Goal: Communication & Community: Answer question/provide support

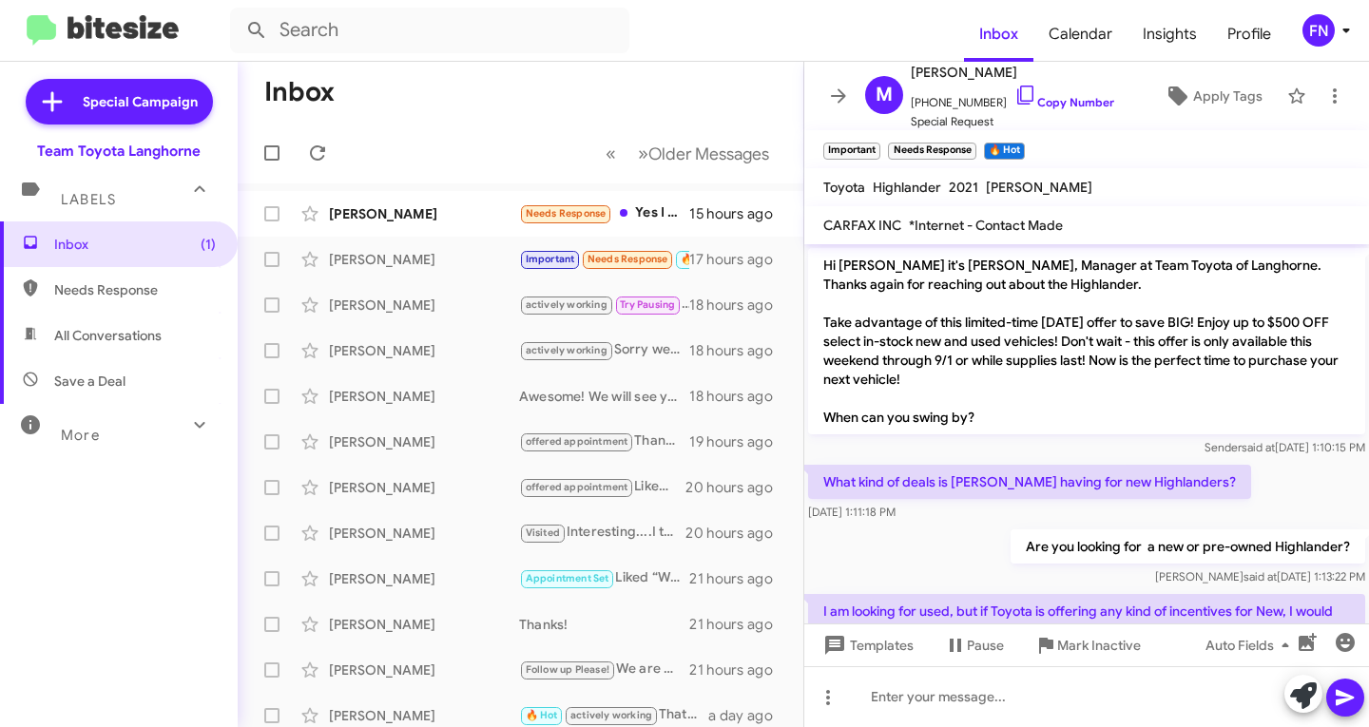
scroll to position [975, 0]
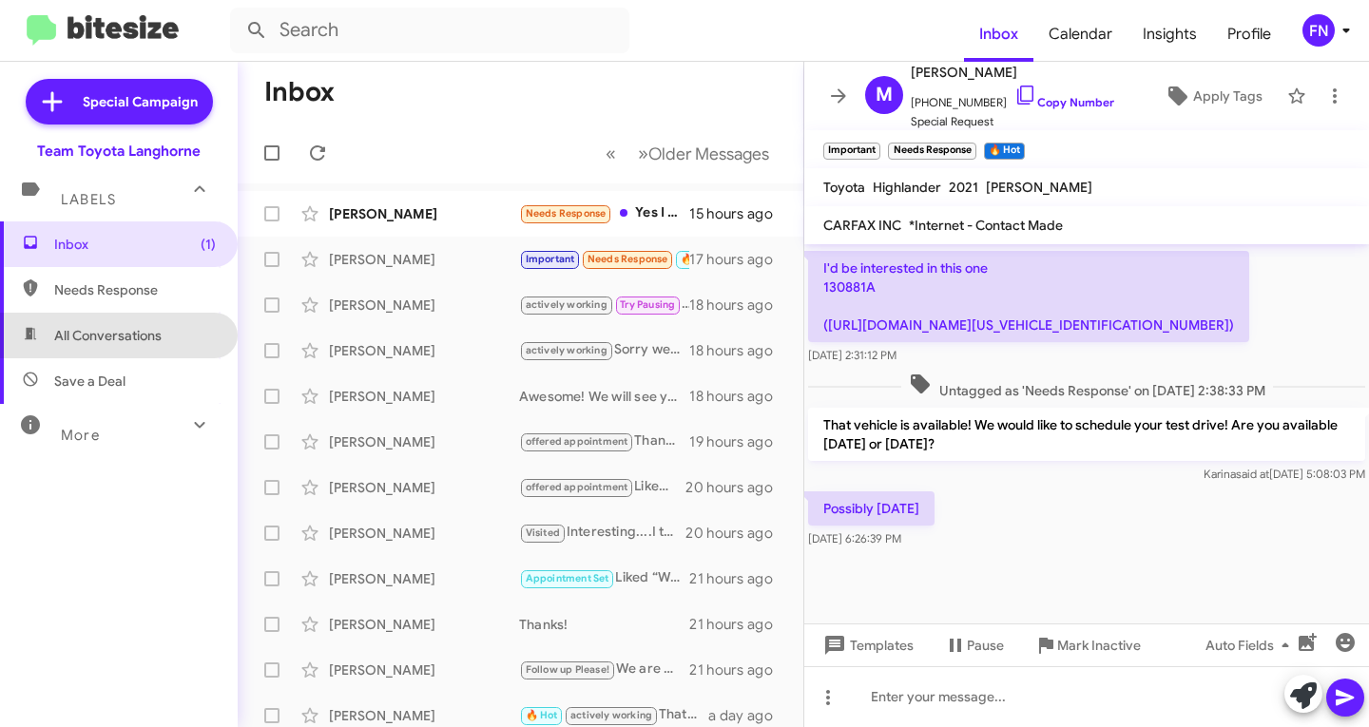
click at [173, 322] on span "All Conversations" at bounding box center [119, 336] width 238 height 46
type input "in:all-conversations"
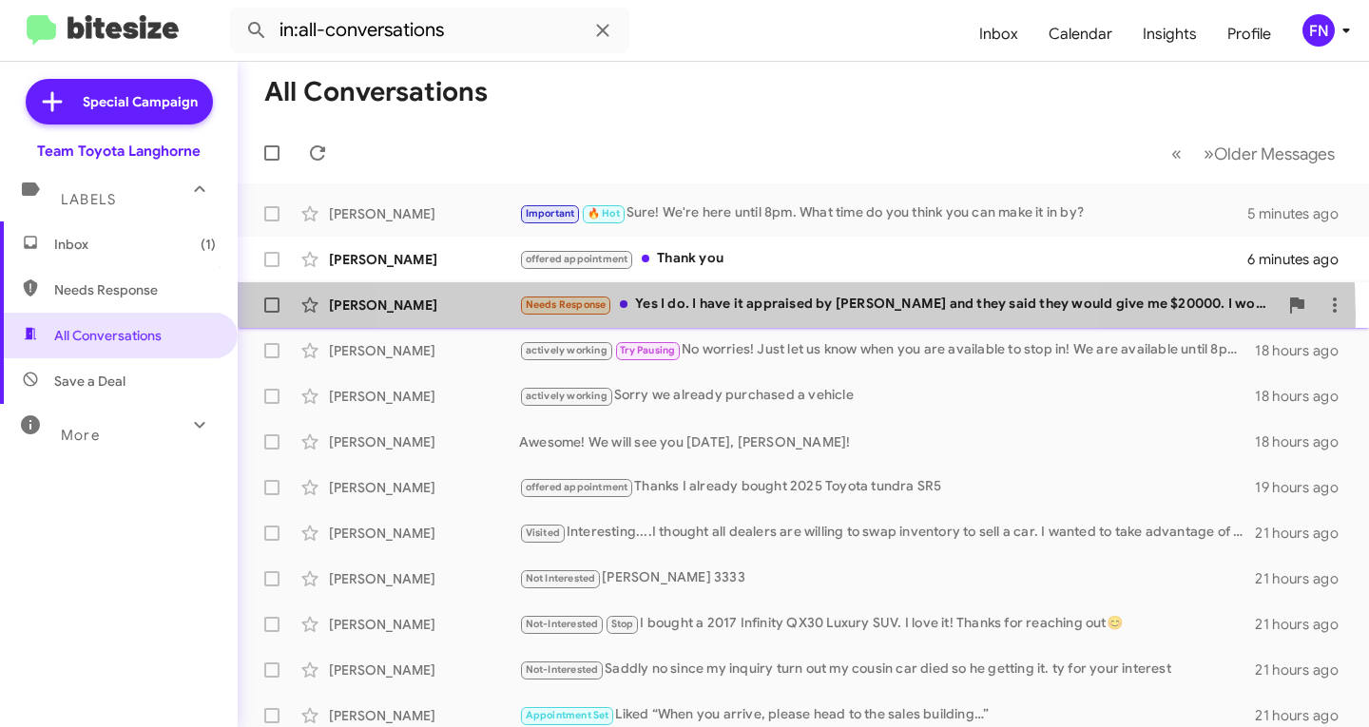
click at [745, 317] on div "[PERSON_NAME] Needs Response Yes I do. I have it appraised by [PERSON_NAME] and…" at bounding box center [803, 305] width 1101 height 38
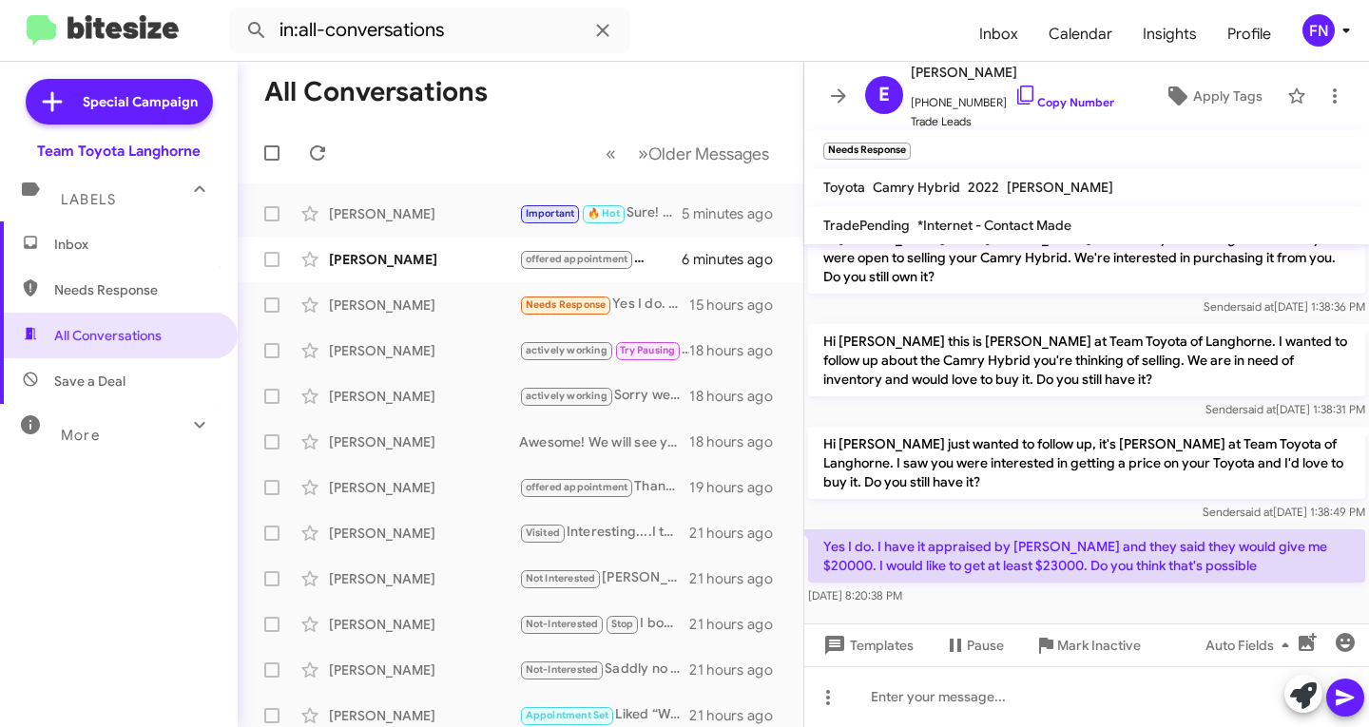
scroll to position [822, 0]
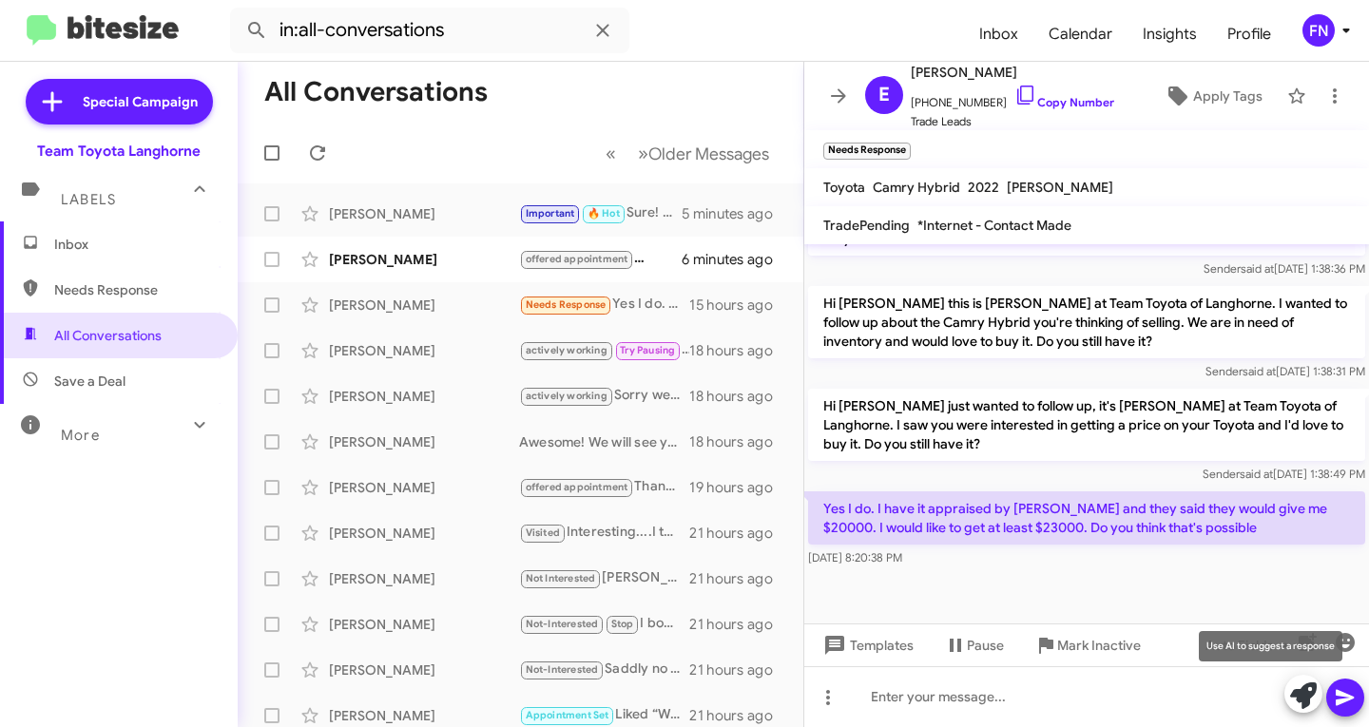
click at [1301, 696] on icon at bounding box center [1303, 696] width 27 height 27
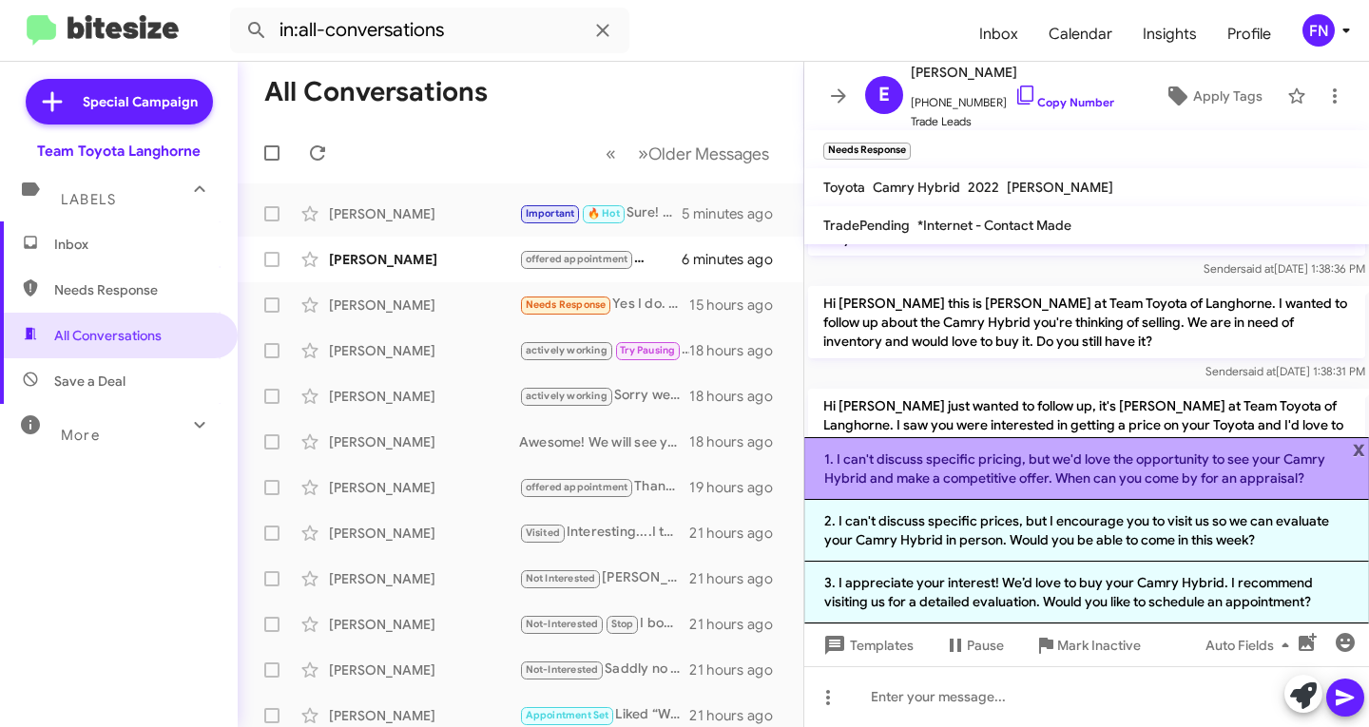
click at [1105, 467] on li "1. I can't discuss specific pricing, but we'd love the opportunity to see your …" at bounding box center [1086, 468] width 565 height 63
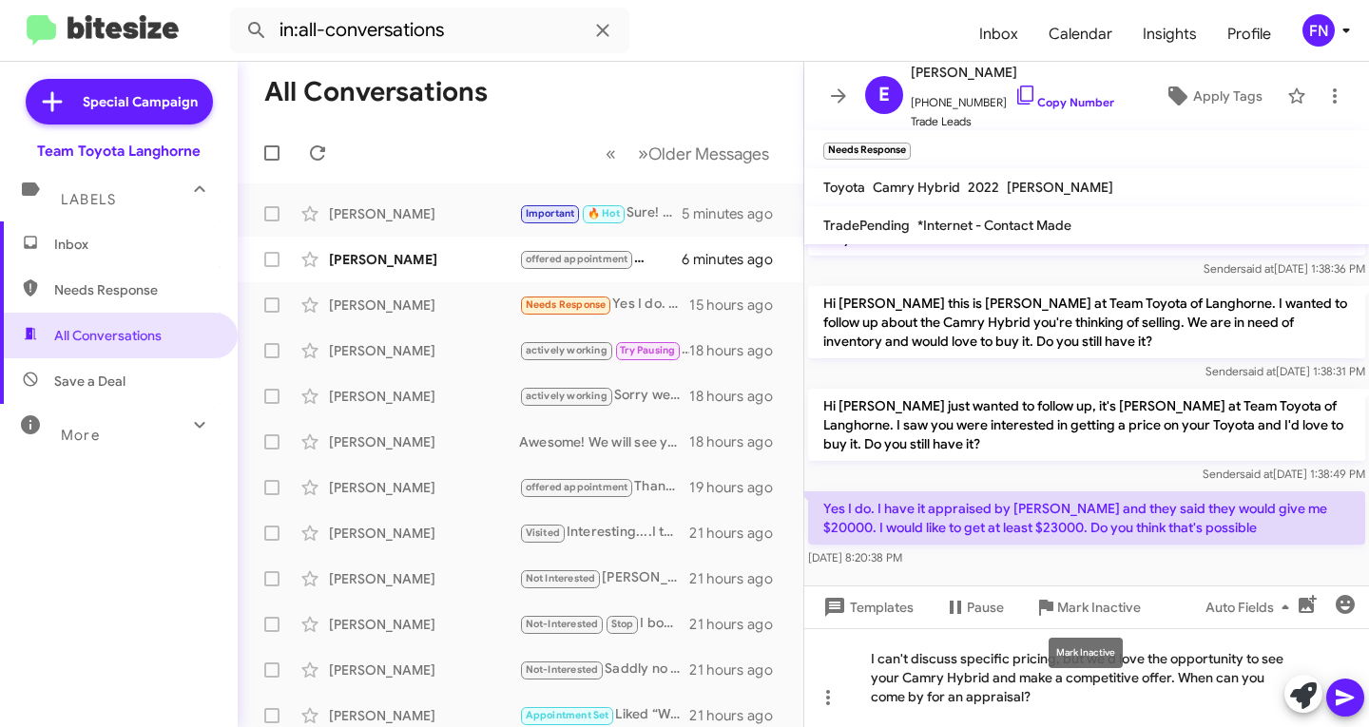
click at [1085, 655] on div "Mark Inactive" at bounding box center [1086, 653] width 74 height 30
click at [1099, 680] on mat-tooltip-component "Mark Inactive" at bounding box center [1085, 653] width 101 height 57
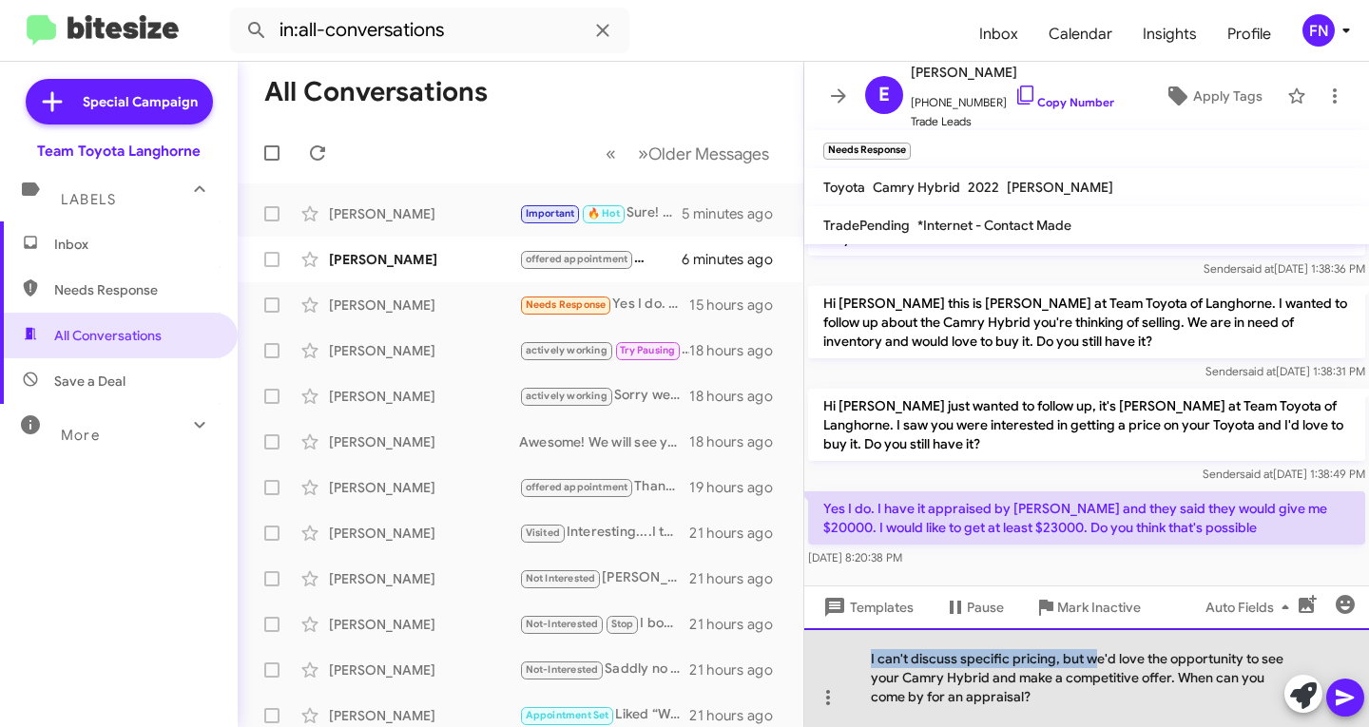
drag, startPoint x: 1095, startPoint y: 659, endPoint x: 815, endPoint y: 660, distance: 280.5
click at [815, 660] on div "I can't discuss specific pricing, but we'd love the opportunity to see your Cam…" at bounding box center [1086, 678] width 565 height 99
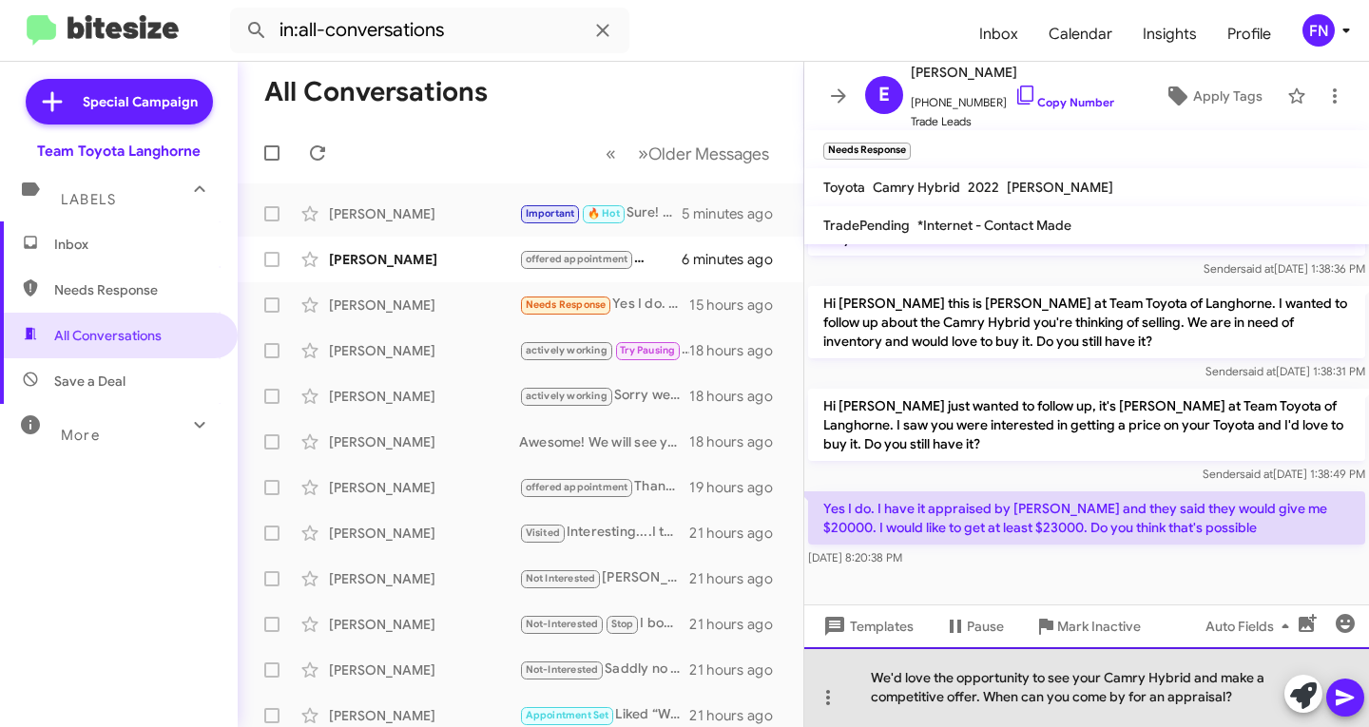
click at [1246, 700] on div "We'd love the opportunity to see your Camry Hybrid and make a competitive offer…" at bounding box center [1086, 688] width 565 height 80
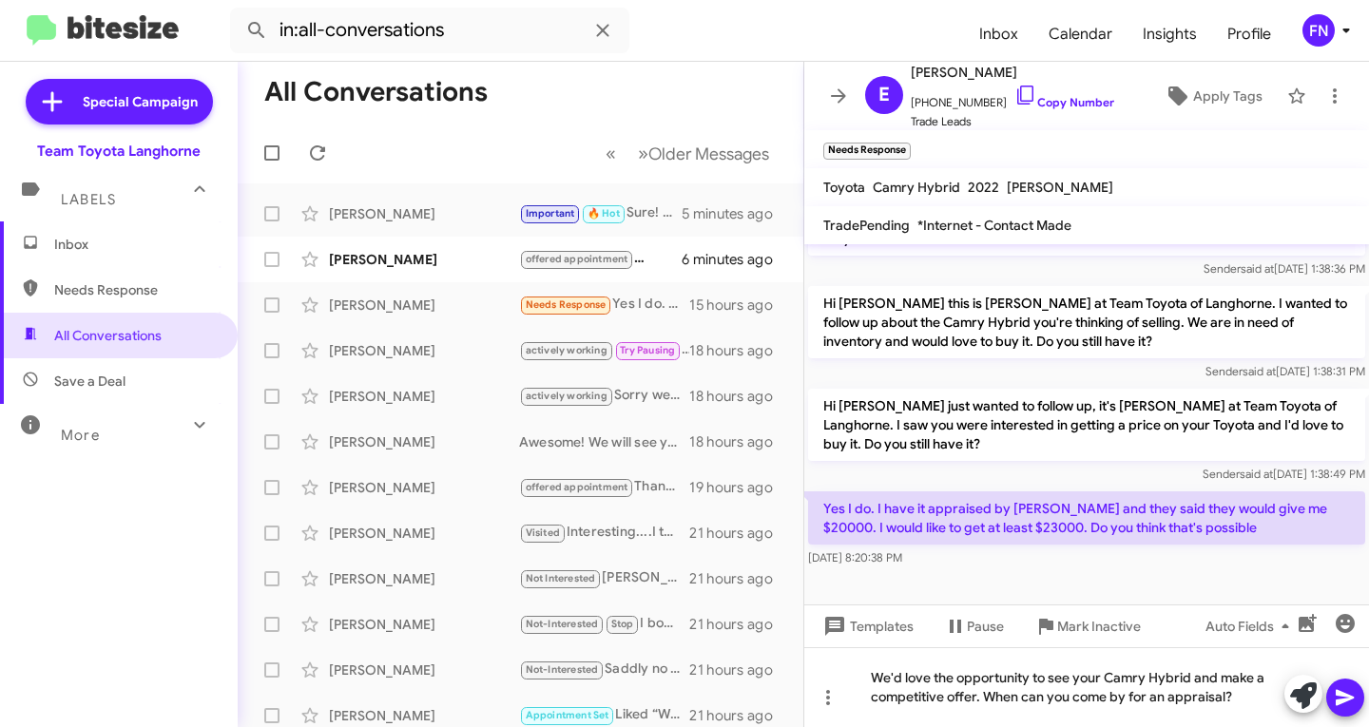
click at [1333, 695] on button at bounding box center [1345, 698] width 38 height 38
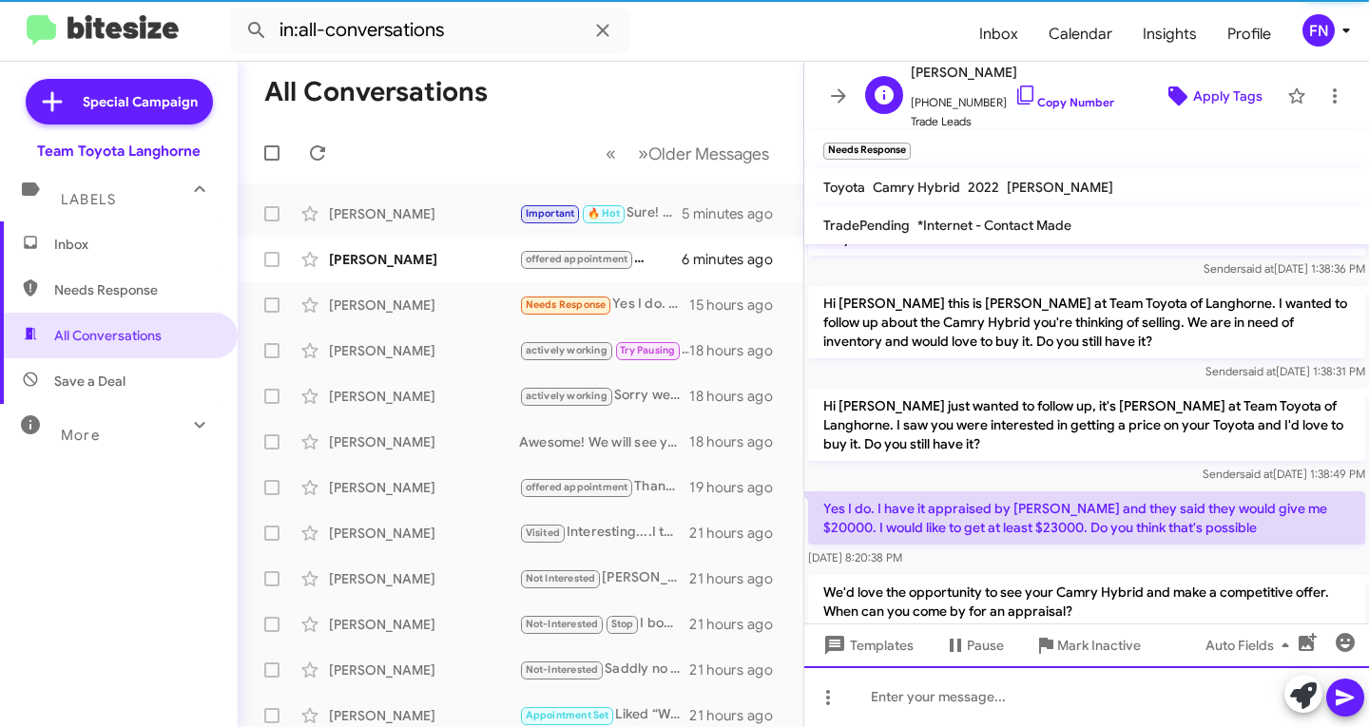
scroll to position [0, 0]
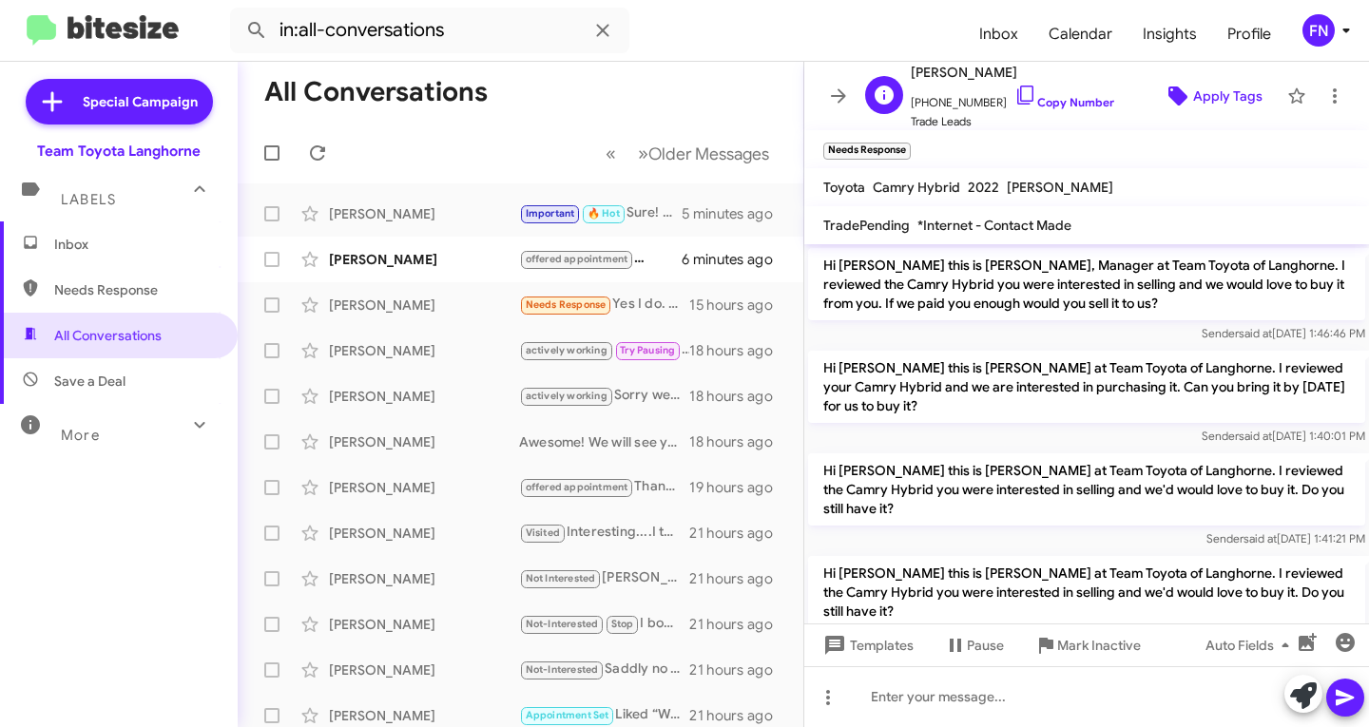
click at [1206, 102] on span "Apply Tags" at bounding box center [1227, 96] width 69 height 34
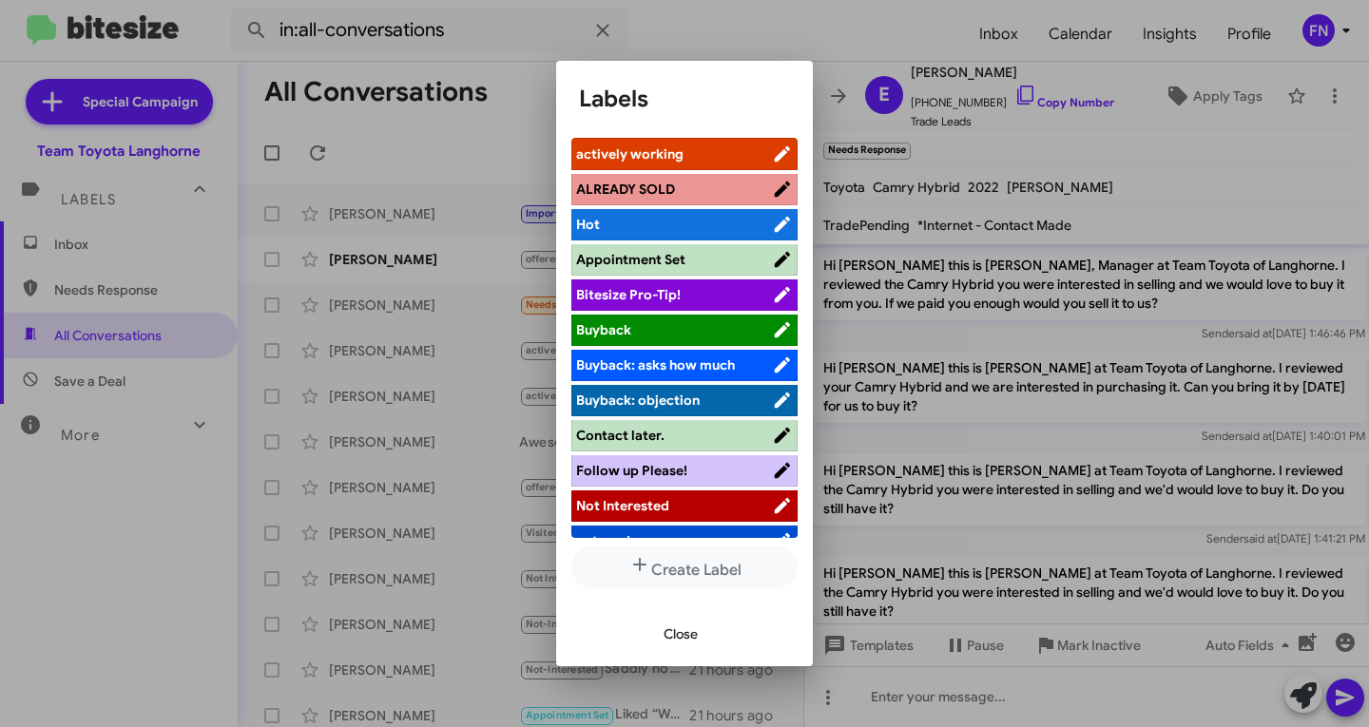
scroll to position [9, 0]
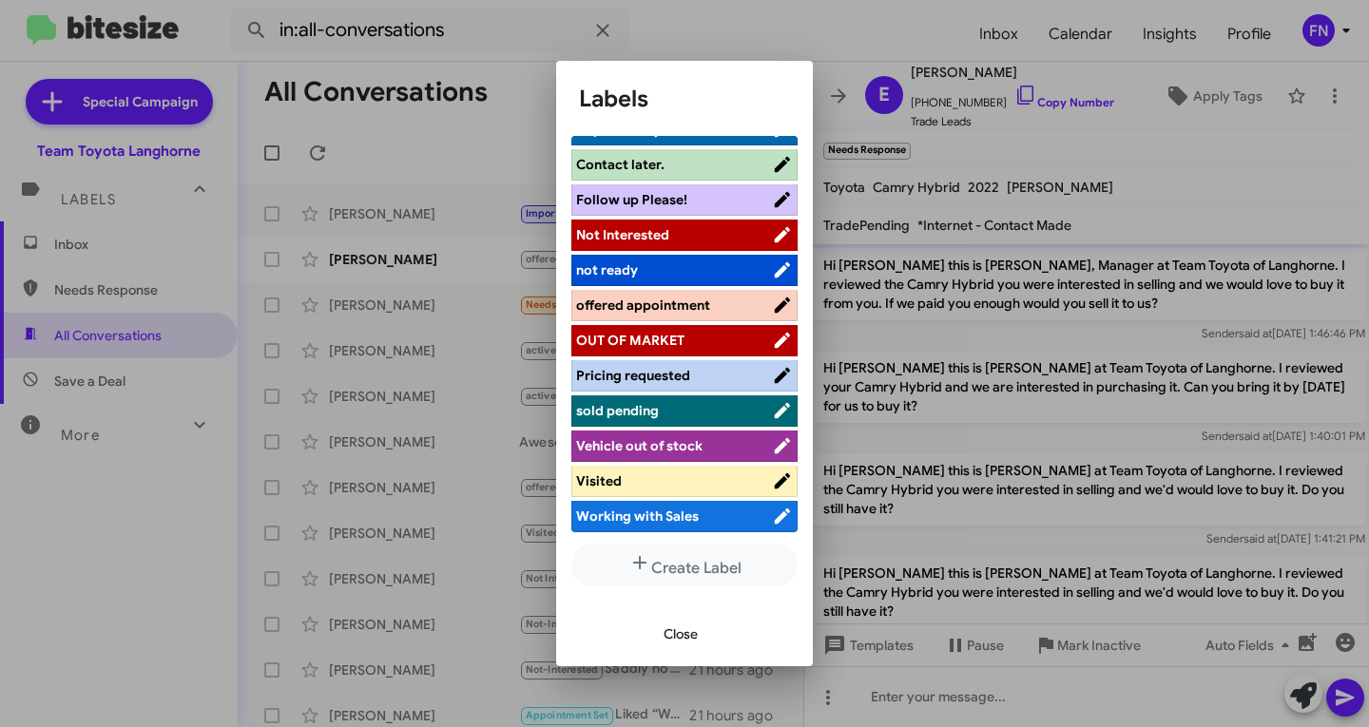
click at [660, 307] on span "offered appointment" at bounding box center [643, 305] width 134 height 17
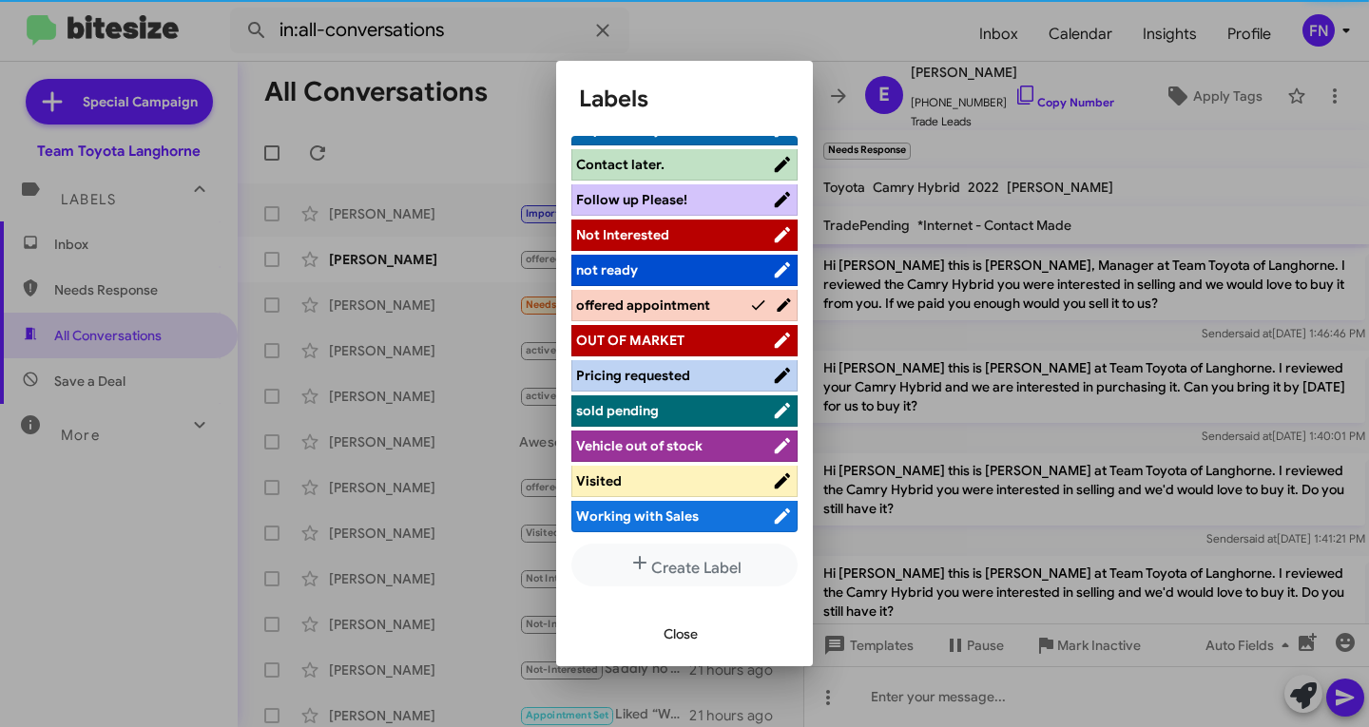
click at [670, 629] on span "Close" at bounding box center [681, 634] width 34 height 34
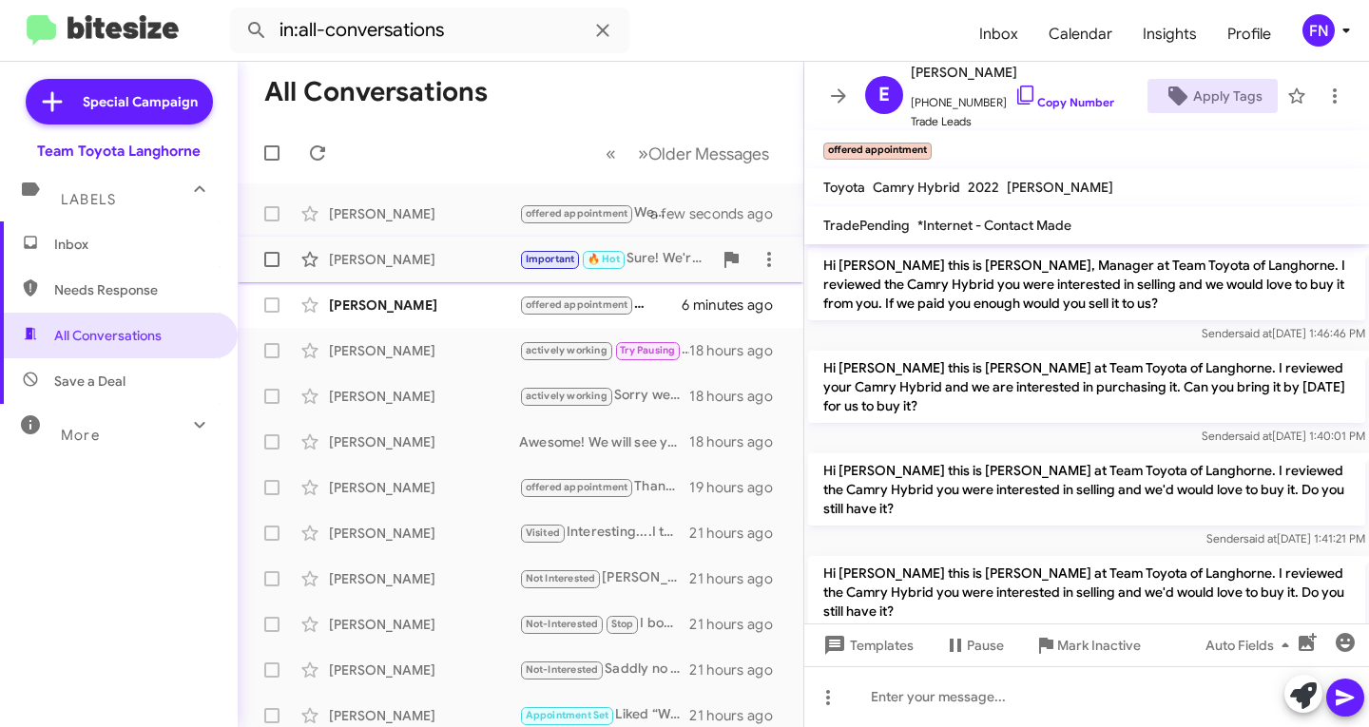
click at [377, 261] on div "[PERSON_NAME]" at bounding box center [424, 259] width 190 height 19
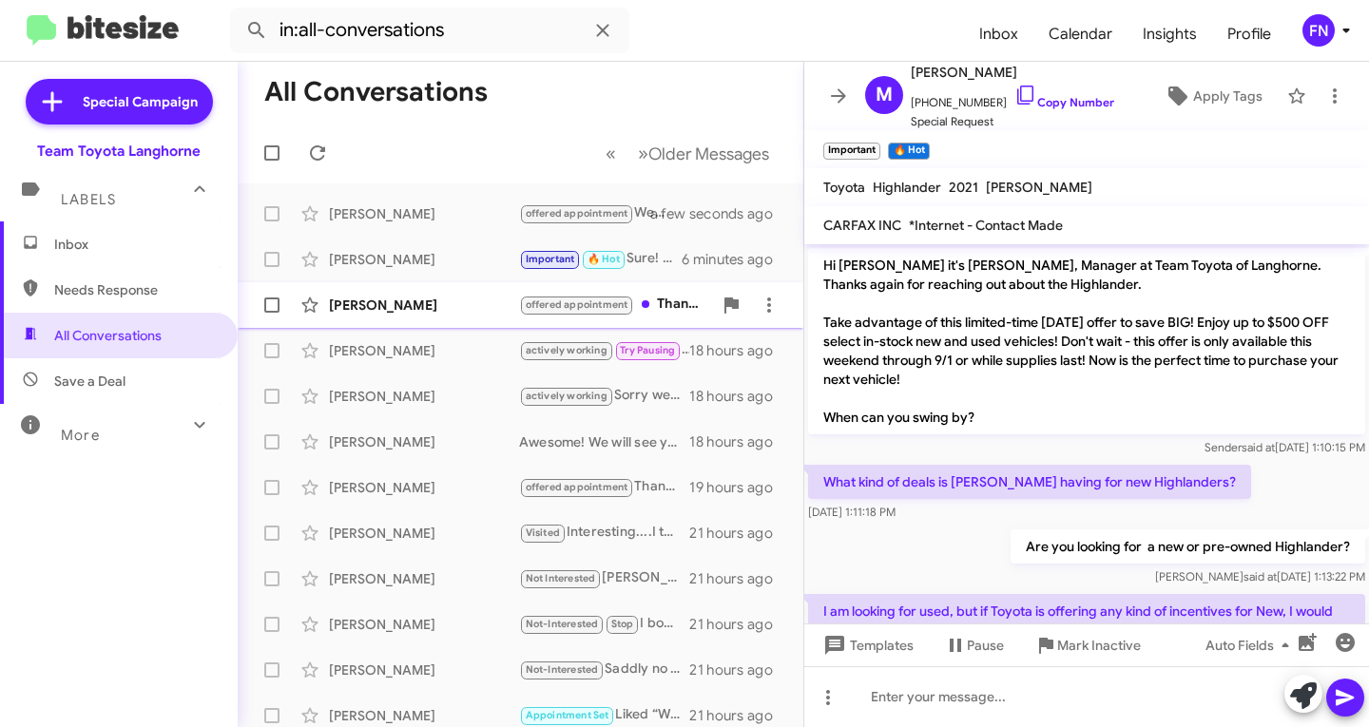
click at [448, 307] on div "[PERSON_NAME]" at bounding box center [424, 305] width 190 height 19
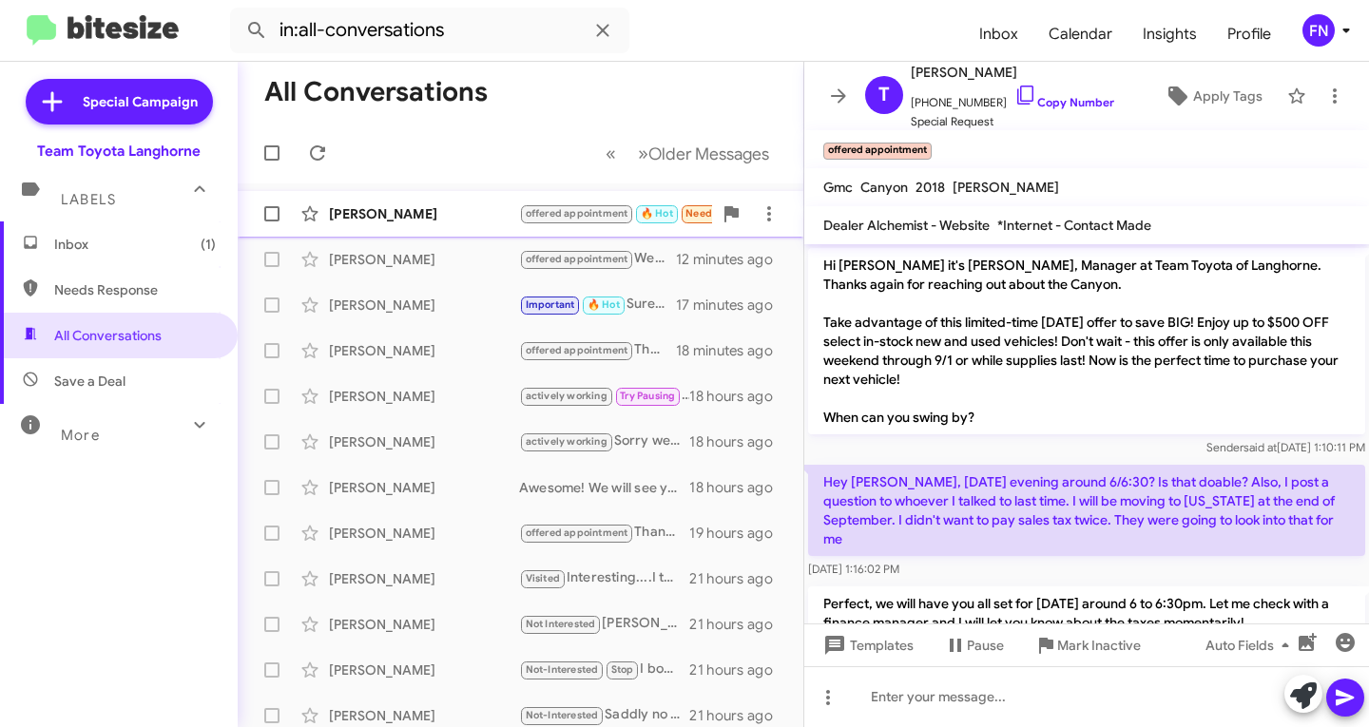
click at [352, 218] on div "[PERSON_NAME]" at bounding box center [424, 213] width 190 height 19
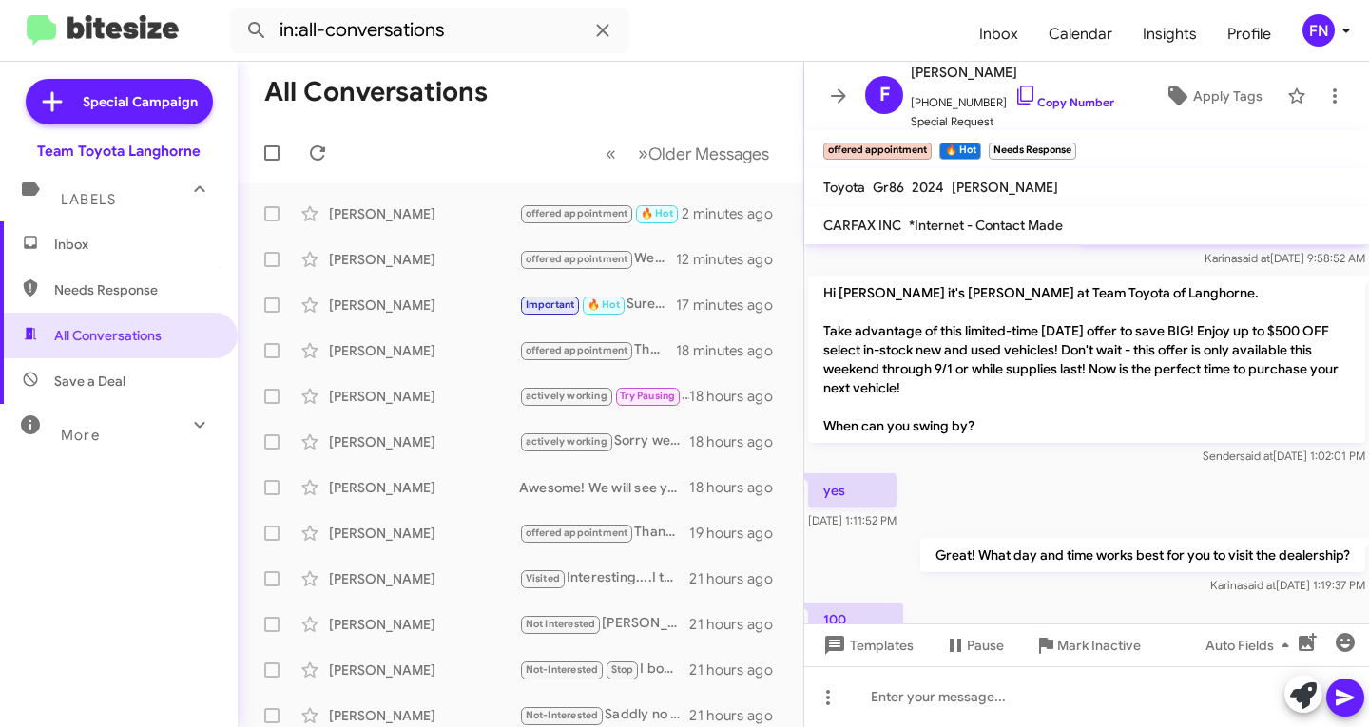
scroll to position [1031, 0]
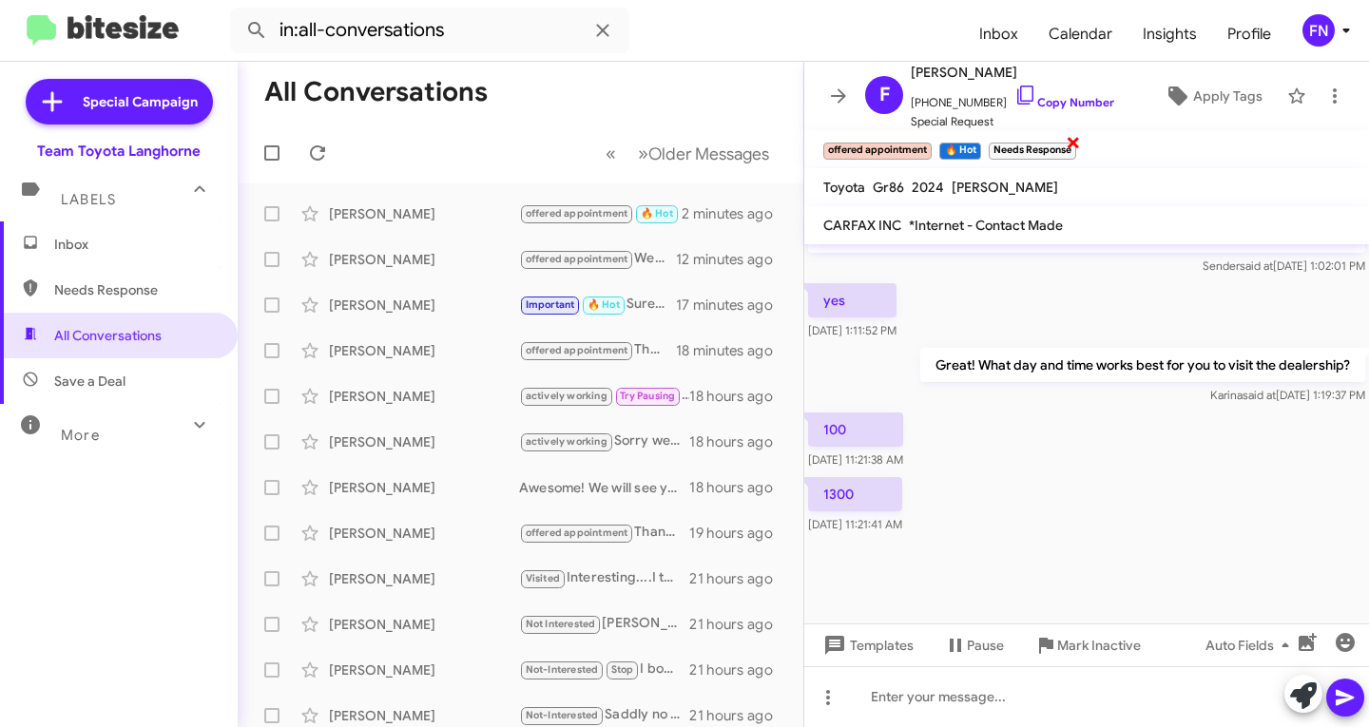
click at [1075, 145] on span "×" at bounding box center [1073, 141] width 15 height 23
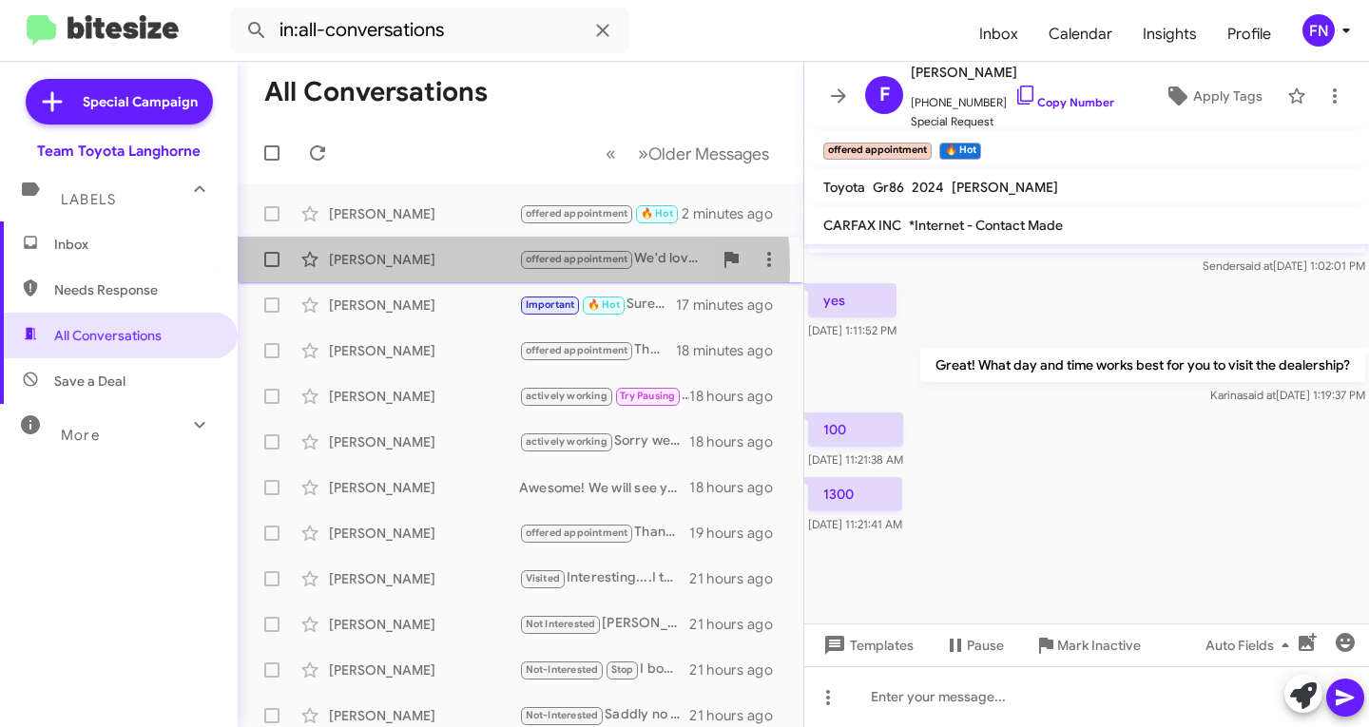
click at [391, 269] on div "[PERSON_NAME] offered appointment We'd love the opportunity to see your Camry H…" at bounding box center [520, 260] width 535 height 38
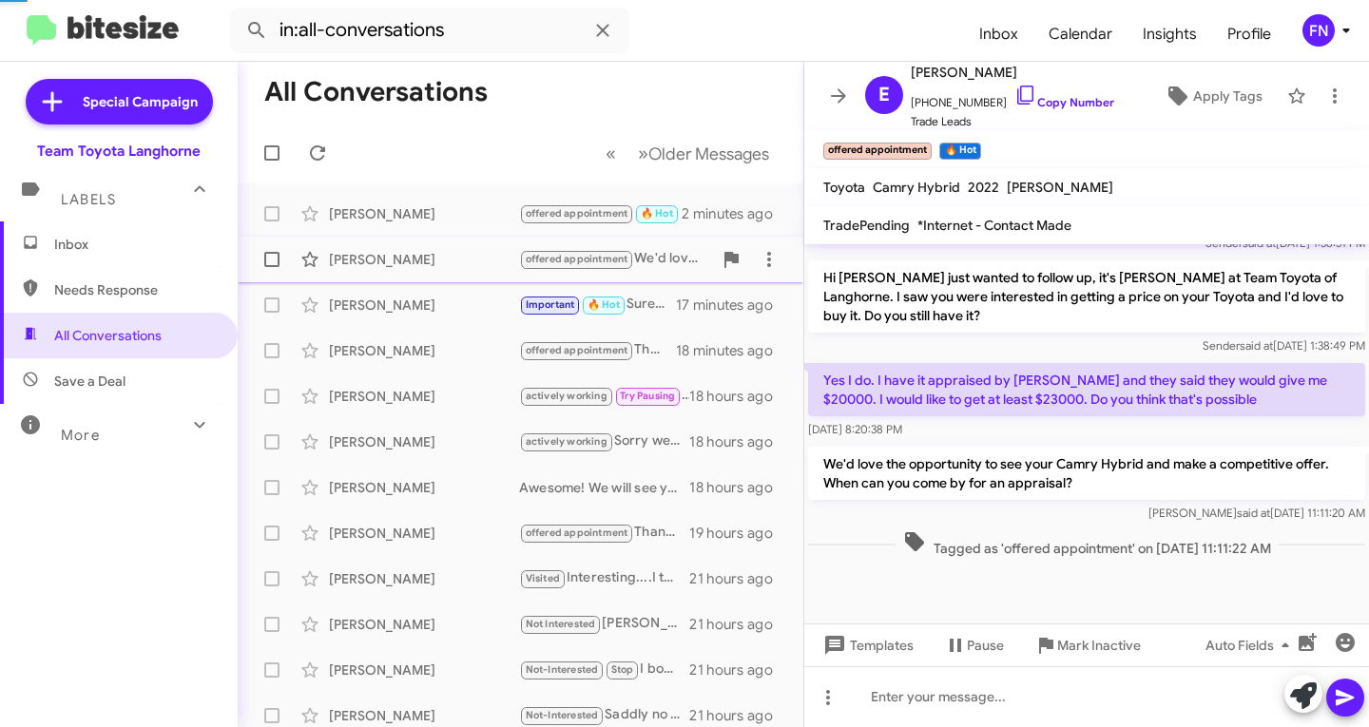
scroll to position [950, 0]
click at [423, 303] on div "[PERSON_NAME]" at bounding box center [424, 305] width 190 height 19
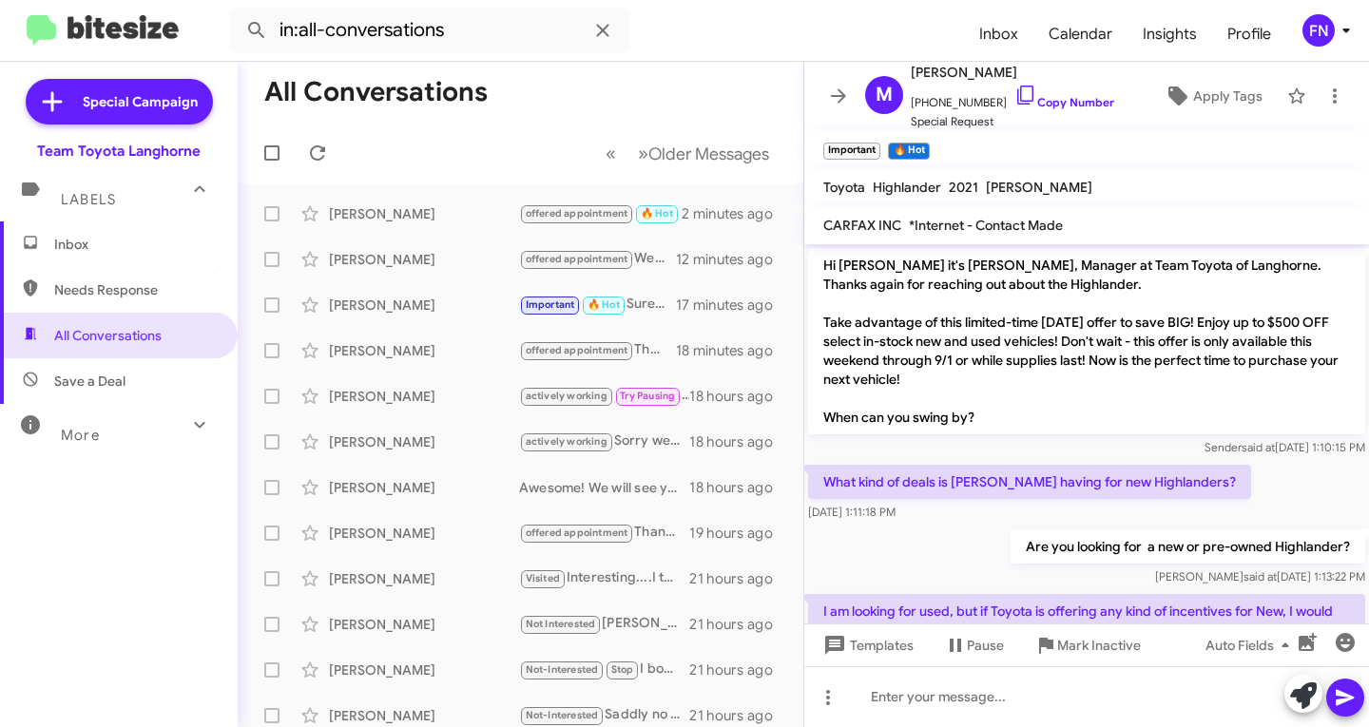
click at [164, 257] on span "Inbox" at bounding box center [119, 245] width 238 height 46
